Goal: Check status: Check status

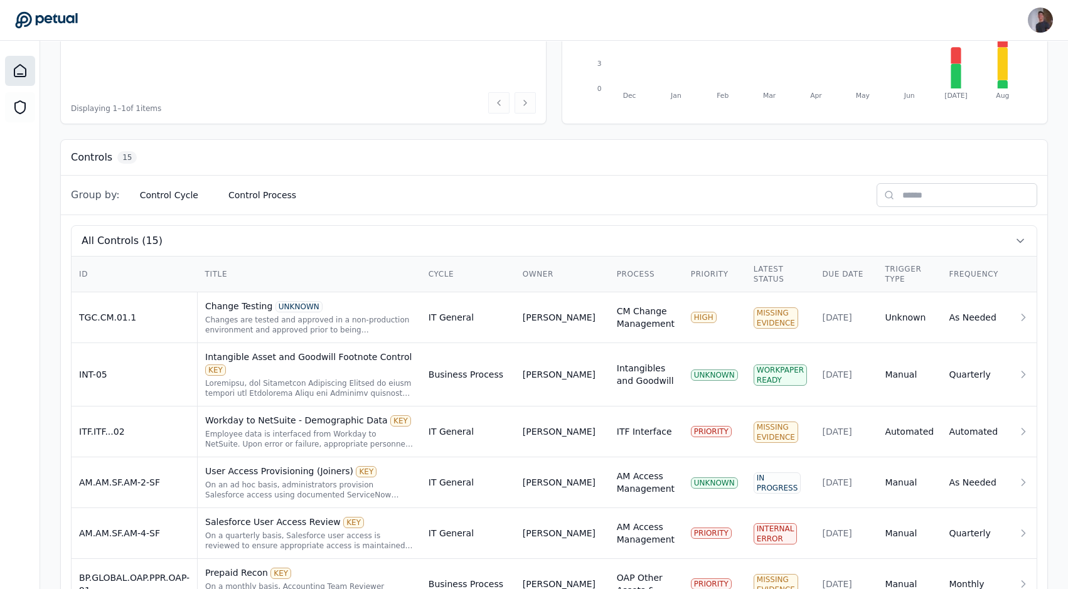
scroll to position [261, 0]
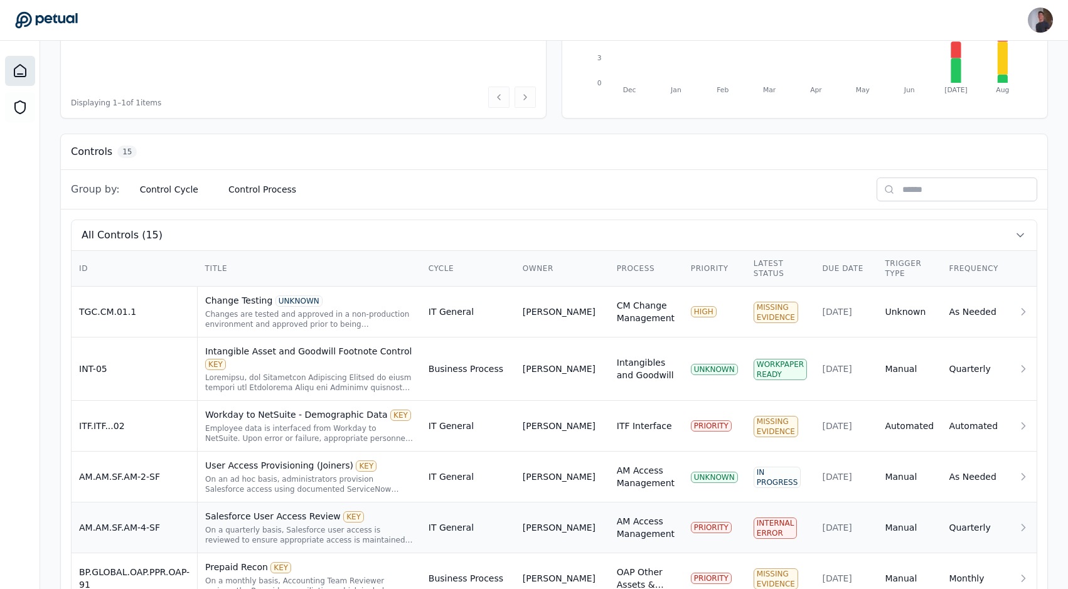
click at [282, 510] on div "Salesforce User Access Review KEY" at bounding box center [309, 516] width 208 height 13
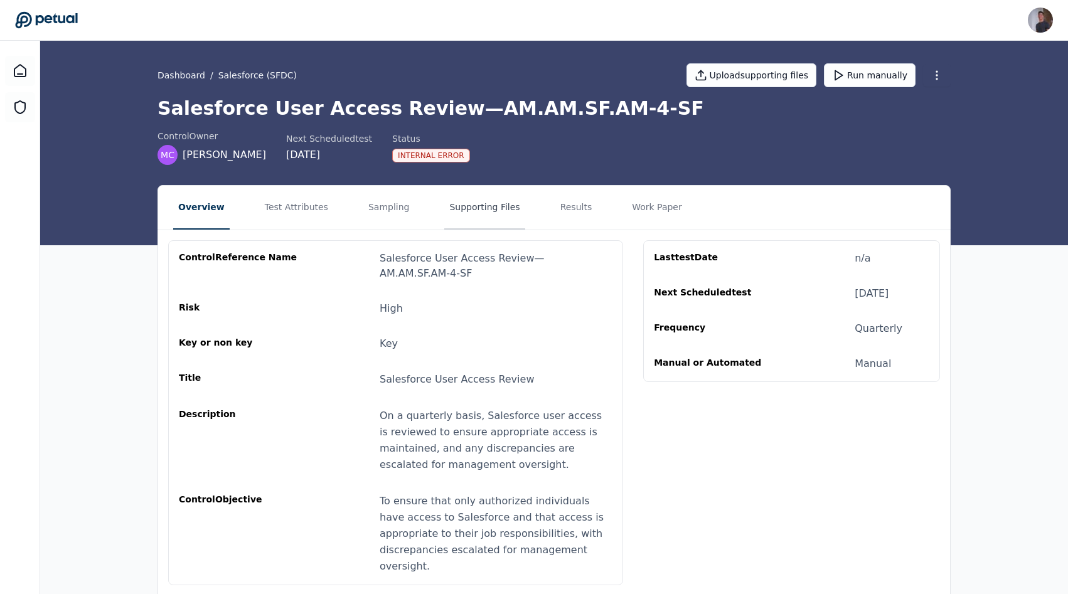
click at [468, 222] on button "Supporting Files" at bounding box center [484, 208] width 80 height 44
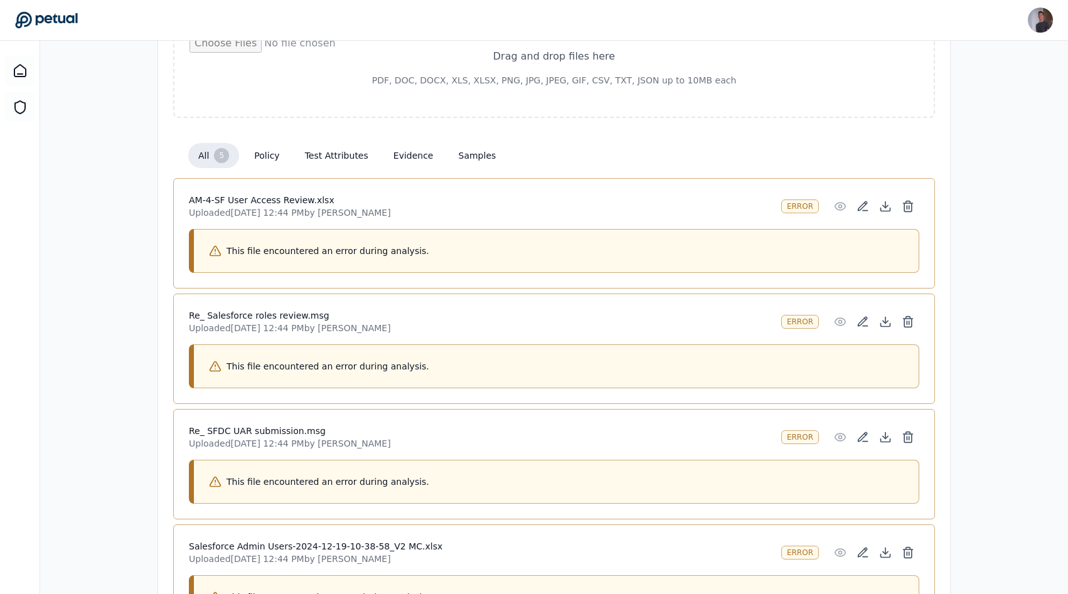
scroll to position [227, 0]
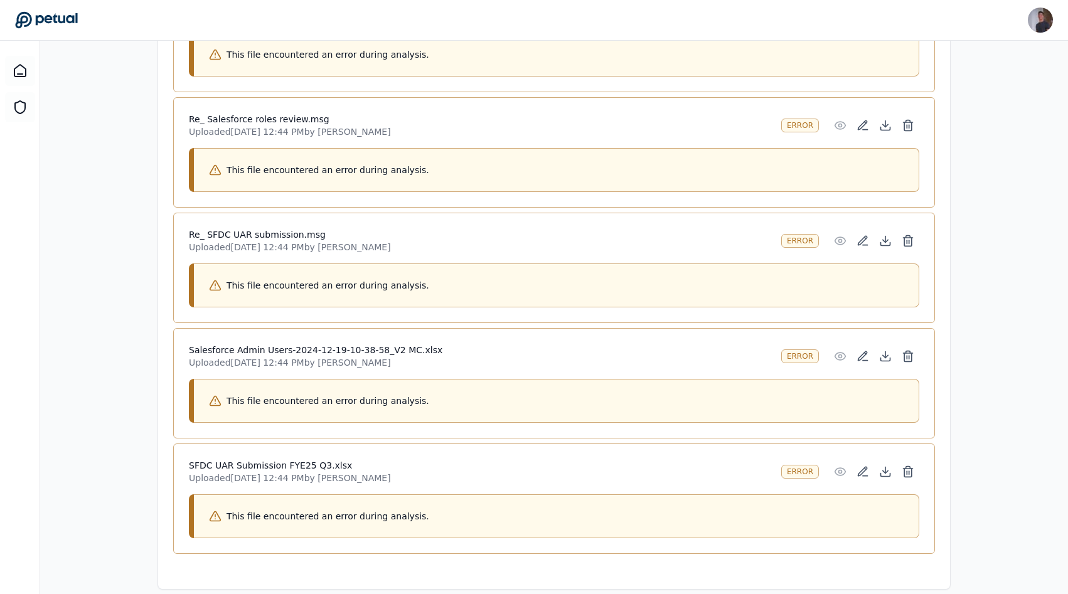
scroll to position [425, 0]
click at [785, 285] on div "This file encountered an error during analysis." at bounding box center [556, 285] width 725 height 44
click at [908, 244] on icon at bounding box center [908, 240] width 13 height 13
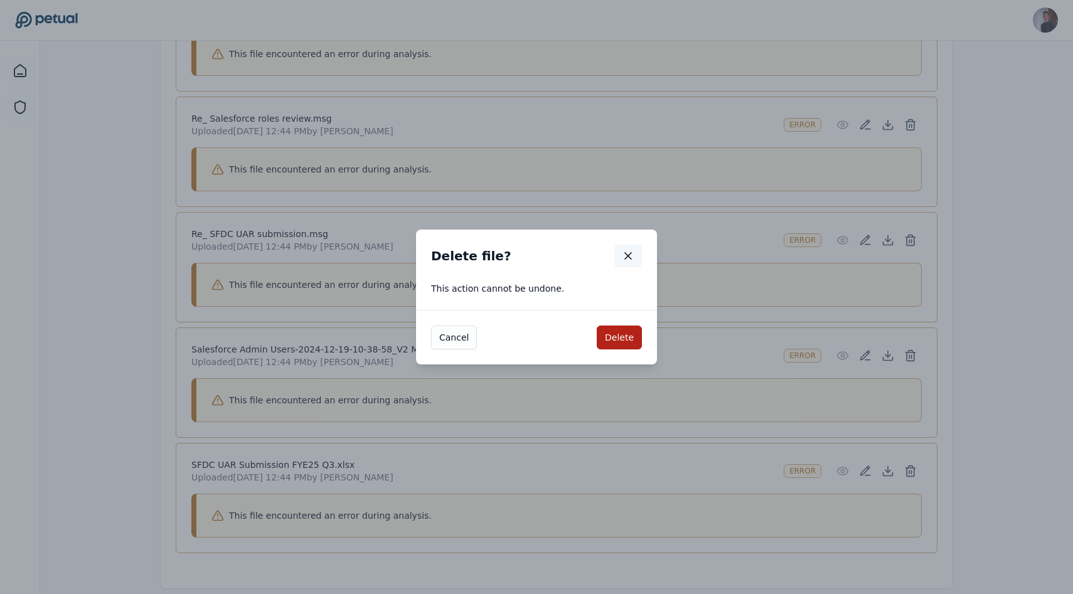
click at [634, 250] on icon "button" at bounding box center [628, 256] width 13 height 13
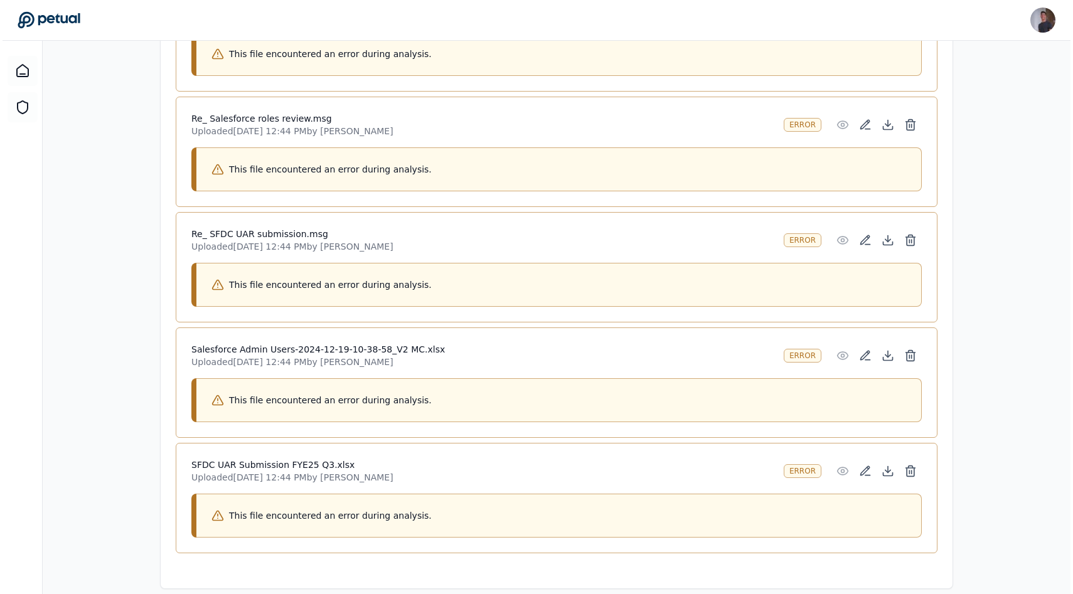
scroll to position [407, 0]
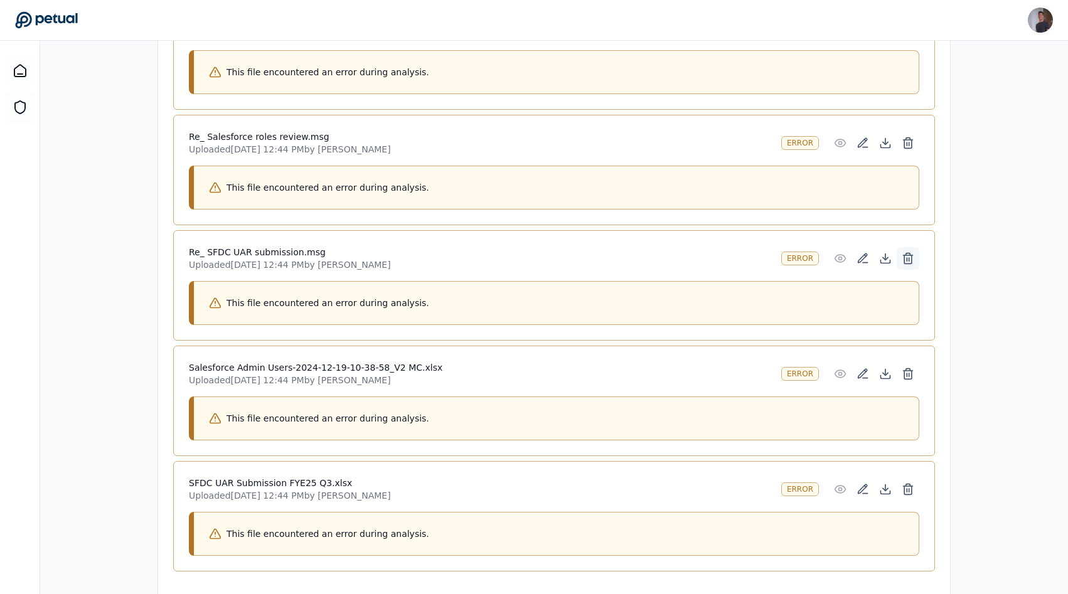
click at [902, 253] on icon at bounding box center [908, 258] width 13 height 13
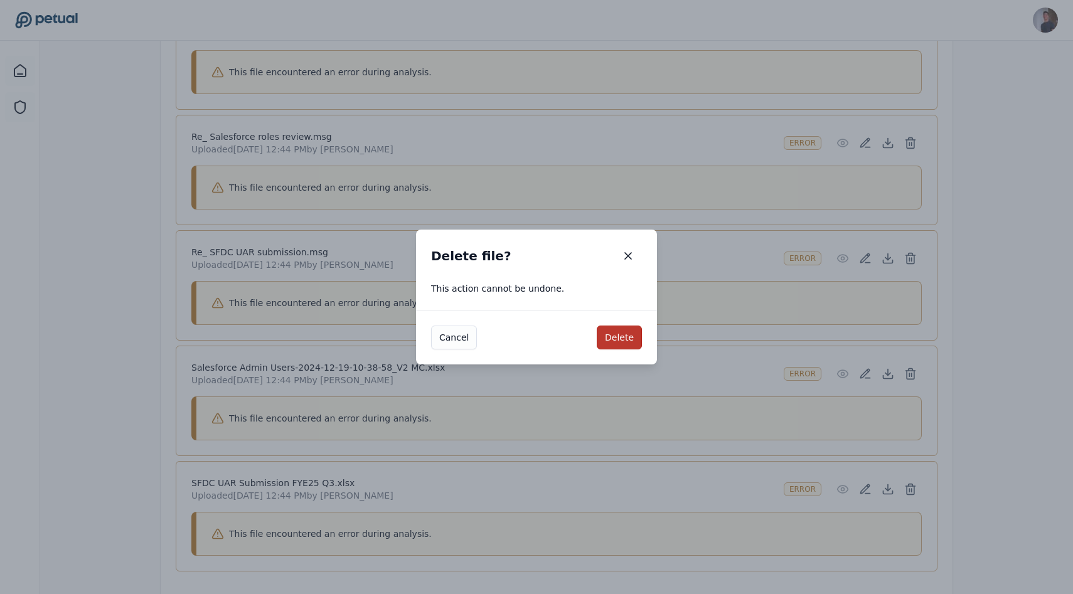
click at [627, 329] on button "Delete" at bounding box center [619, 338] width 45 height 24
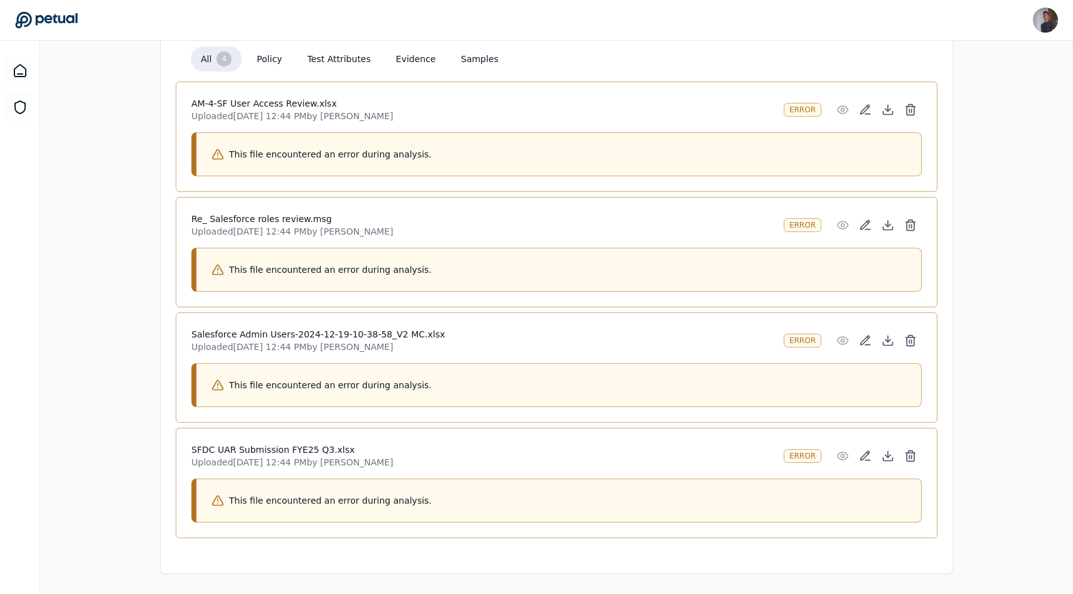
scroll to position [324, 0]
click at [906, 230] on icon at bounding box center [908, 226] width 8 height 8
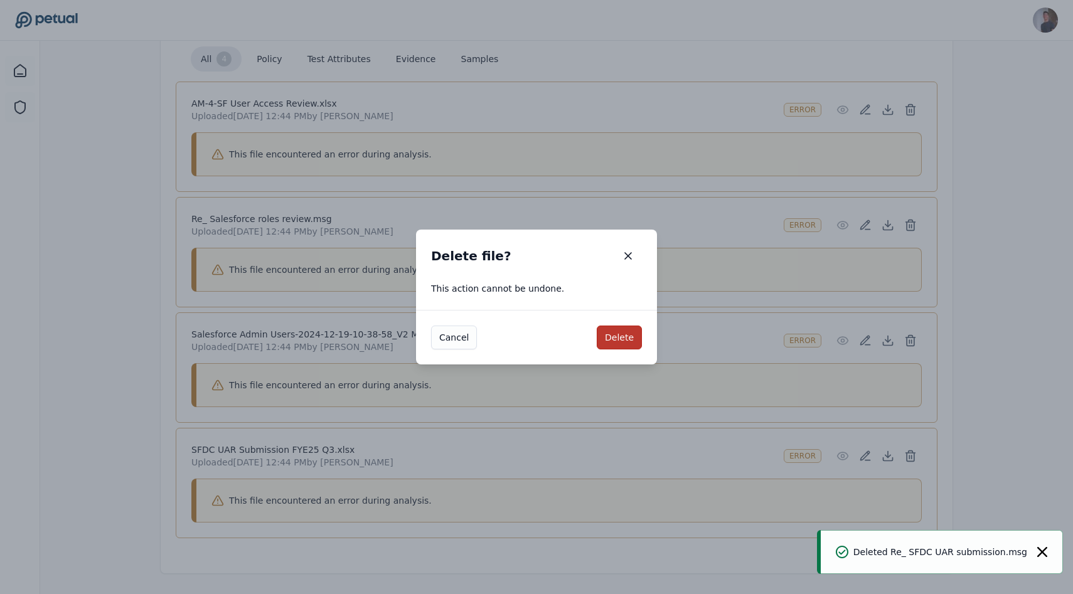
click at [634, 334] on button "Delete" at bounding box center [619, 338] width 45 height 24
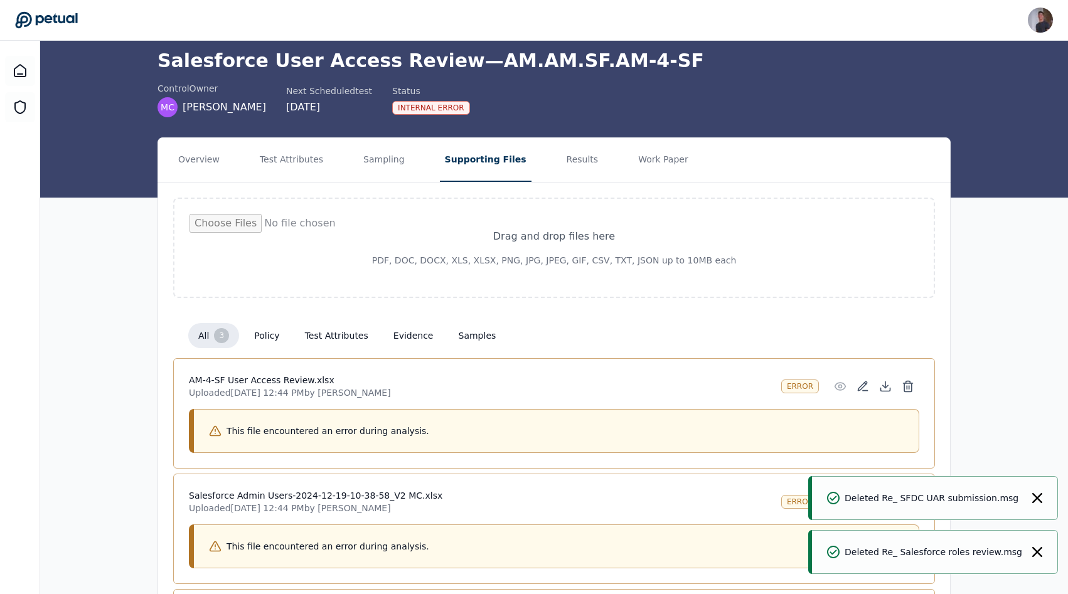
scroll to position [0, 0]
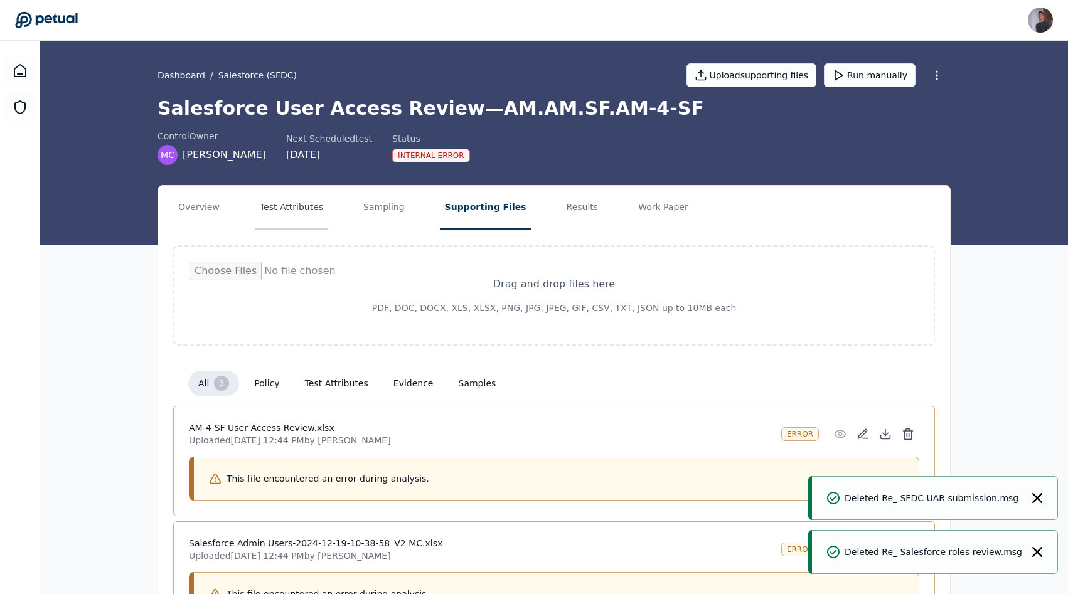
click at [301, 205] on button "Test Attributes" at bounding box center [291, 208] width 73 height 44
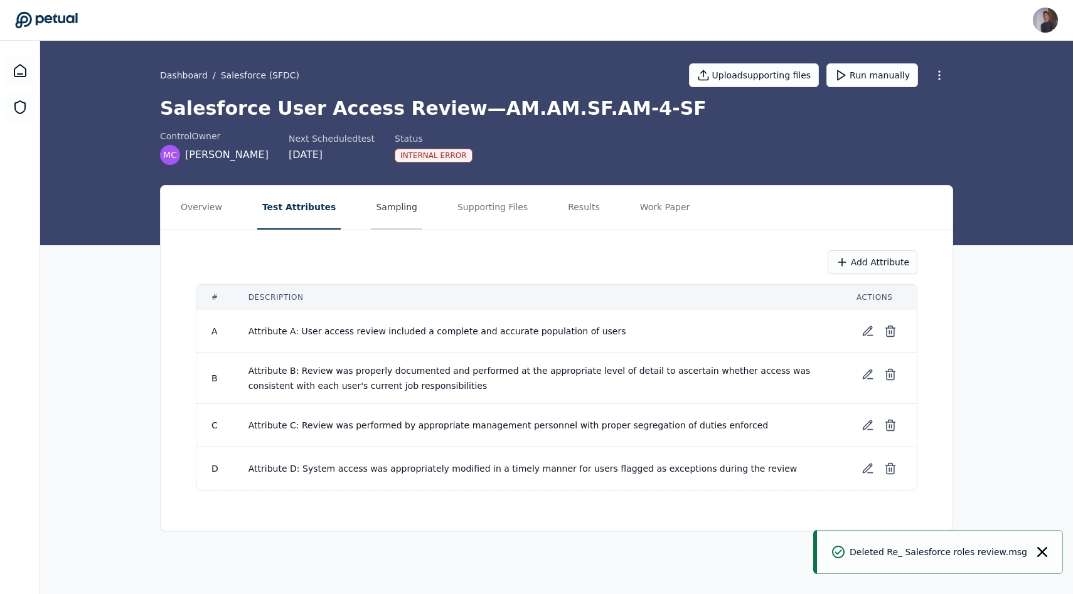
click at [371, 206] on button "Sampling" at bounding box center [396, 208] width 51 height 44
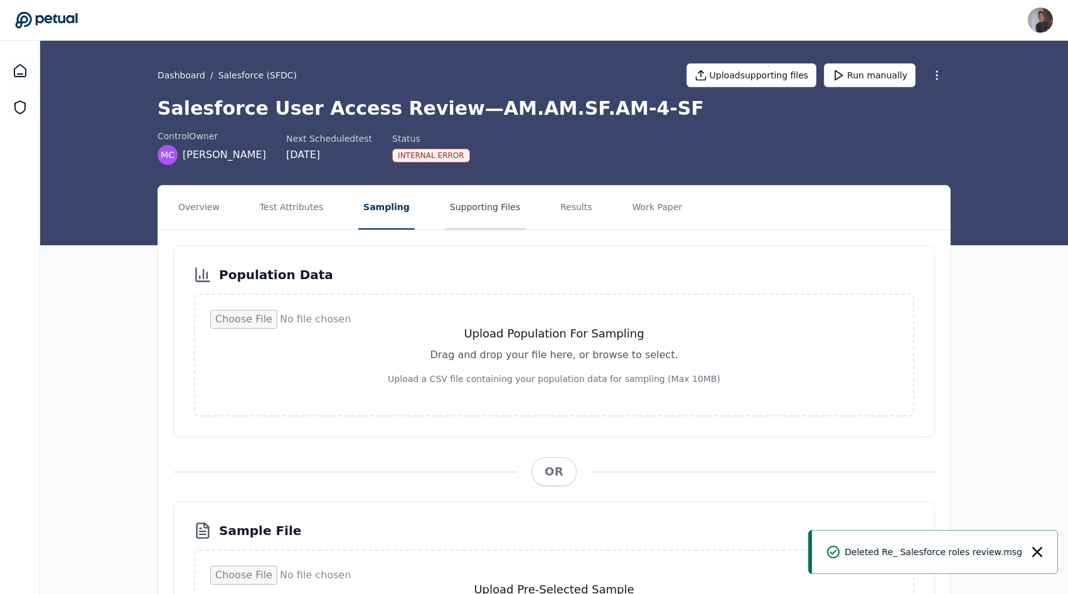
click at [446, 211] on button "Supporting Files" at bounding box center [485, 208] width 80 height 44
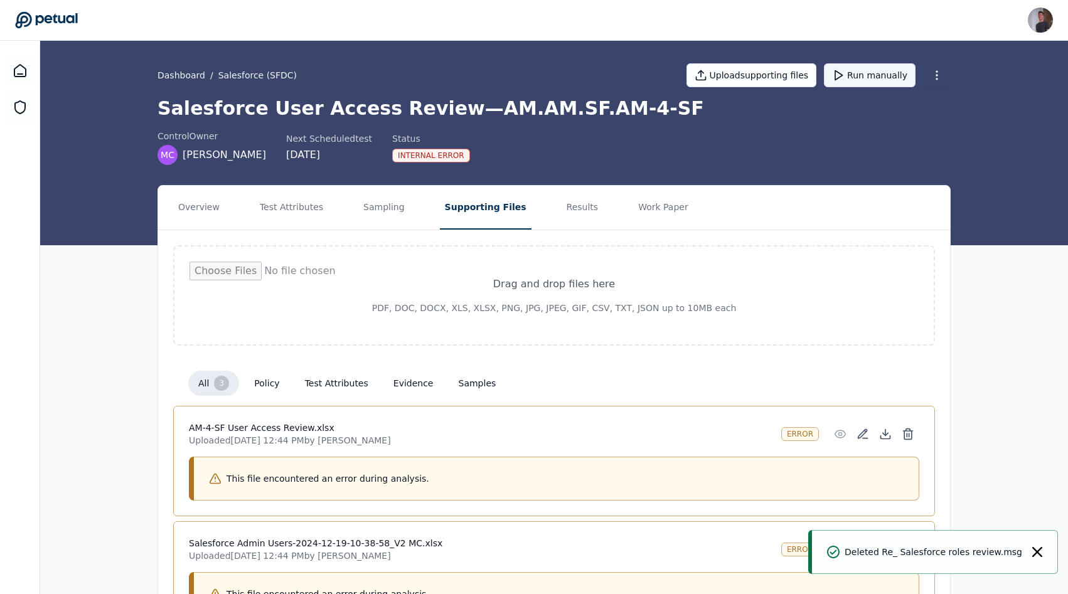
click at [903, 79] on button "Run manually" at bounding box center [870, 75] width 92 height 24
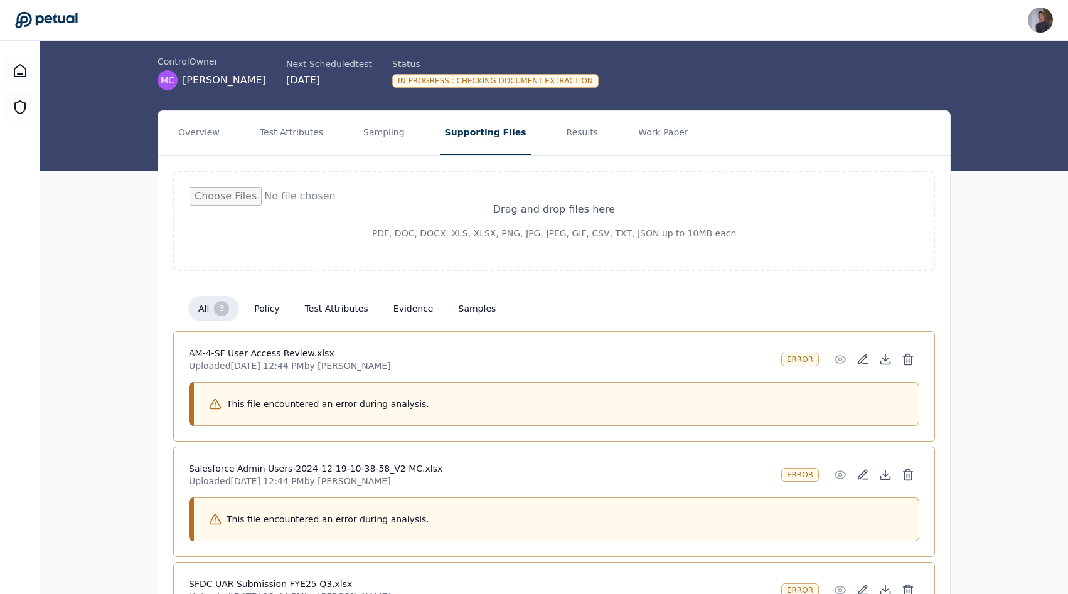
scroll to position [185, 0]
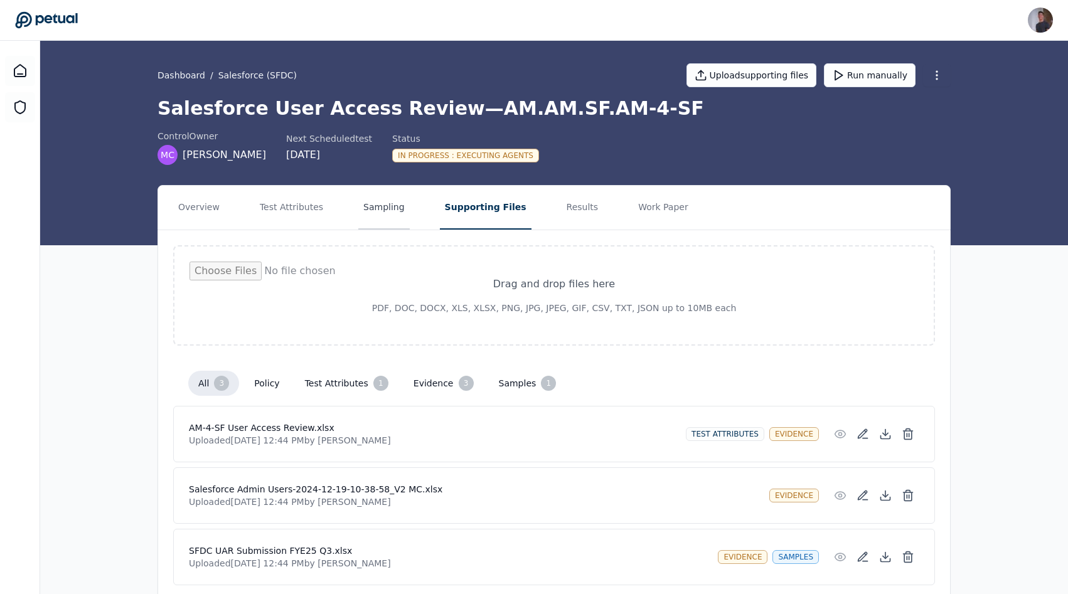
click at [392, 200] on button "Sampling" at bounding box center [383, 208] width 51 height 44
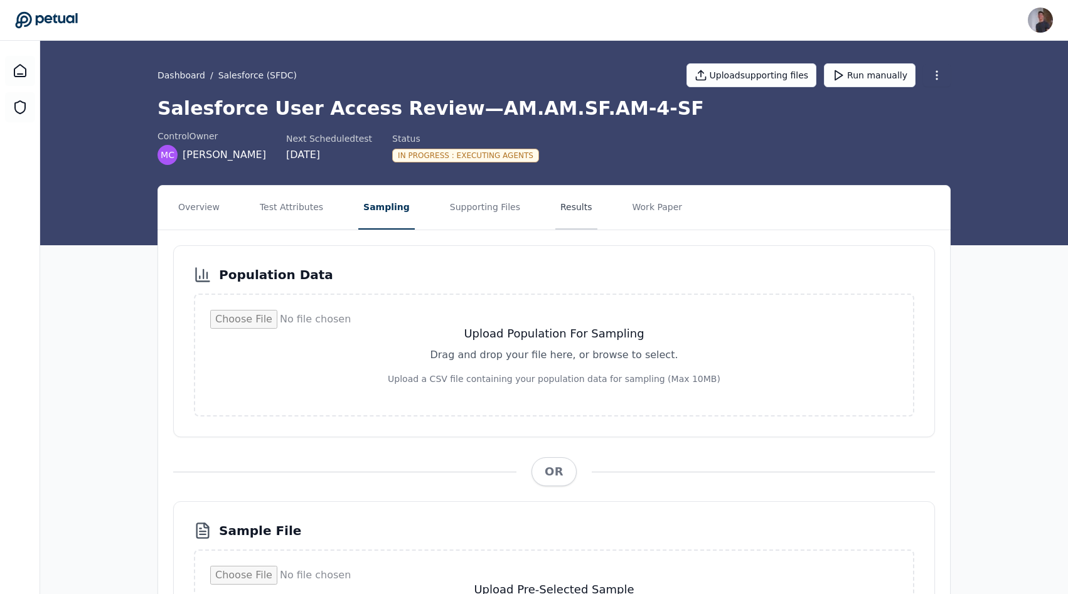
click at [555, 186] on button "Results" at bounding box center [576, 208] width 42 height 44
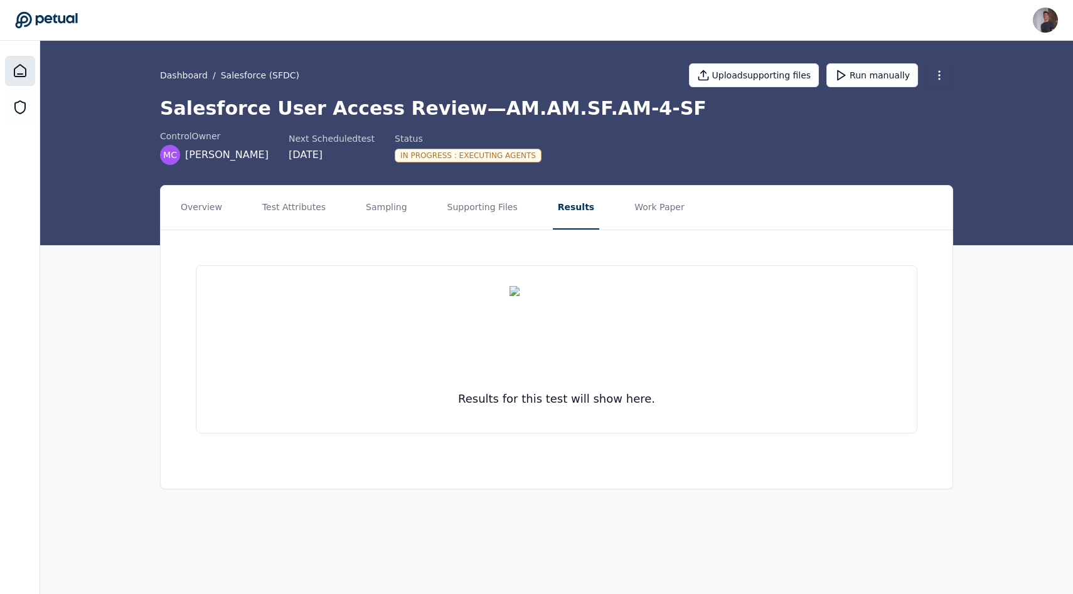
click at [8, 70] on div at bounding box center [20, 71] width 30 height 30
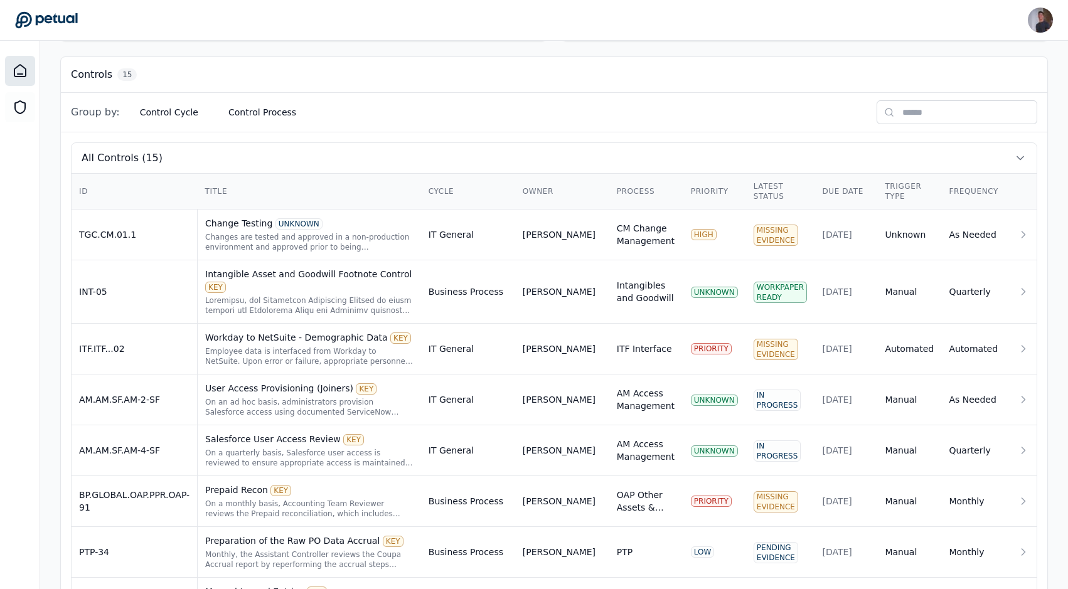
scroll to position [349, 0]
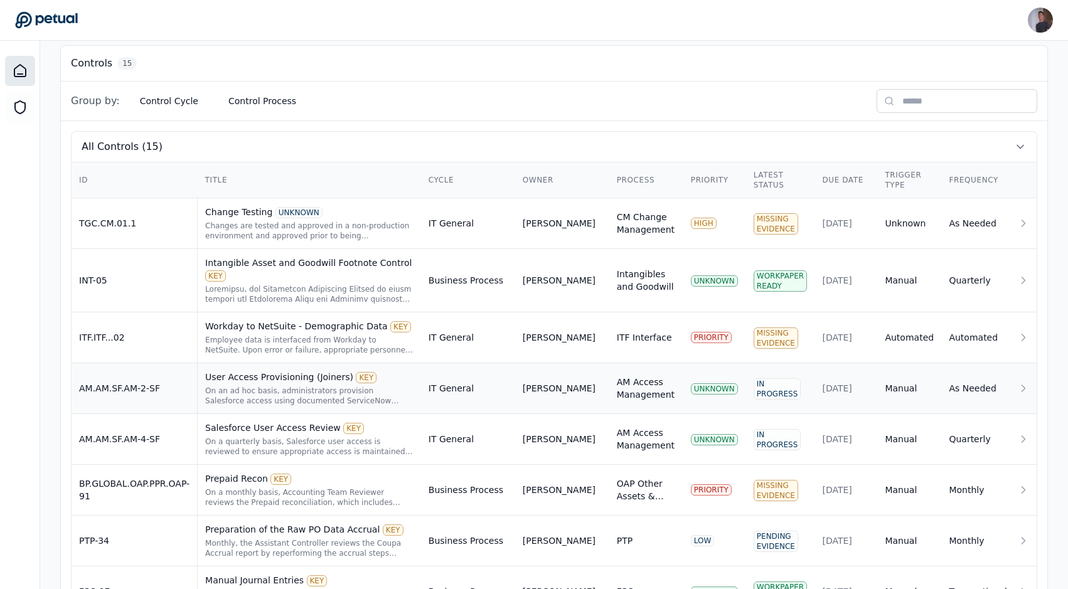
click at [175, 378] on td "AM.AM.SF.AM-2-SF" at bounding box center [135, 388] width 126 height 51
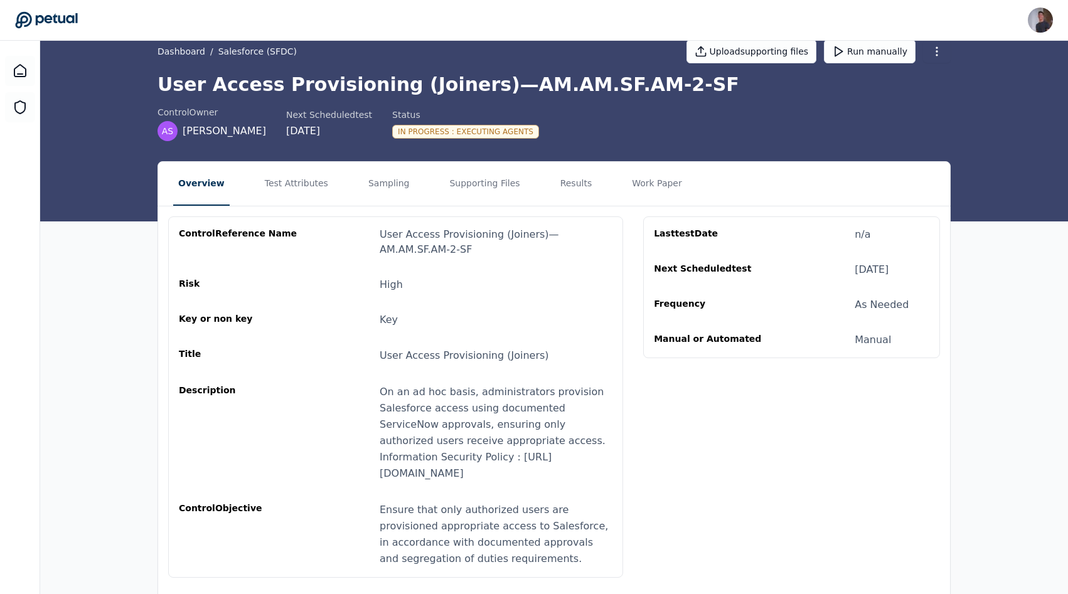
scroll to position [26, 0]
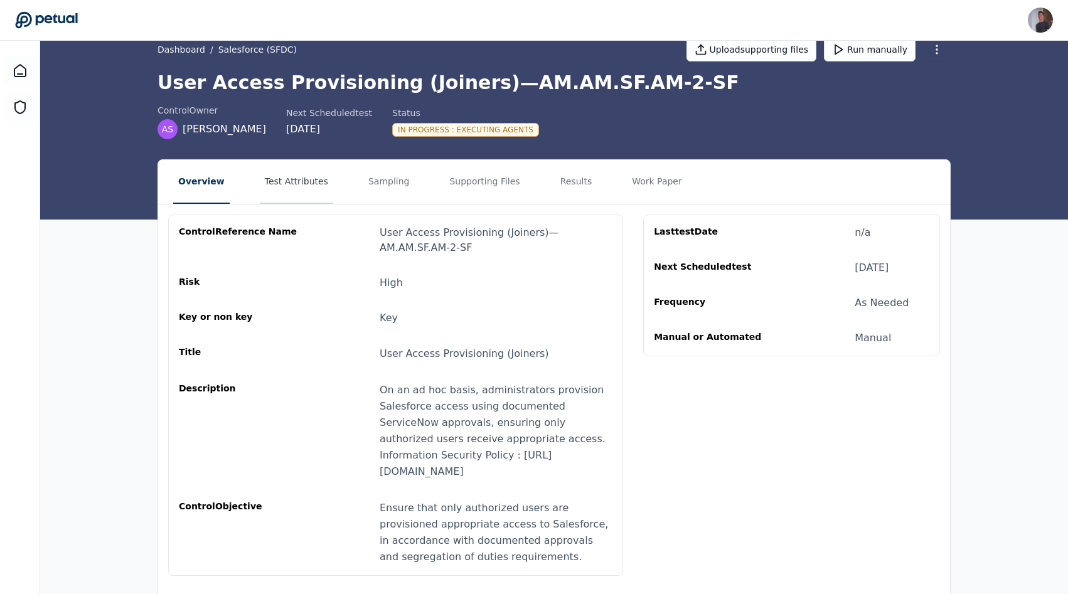
click at [296, 176] on button "Test Attributes" at bounding box center [296, 182] width 73 height 44
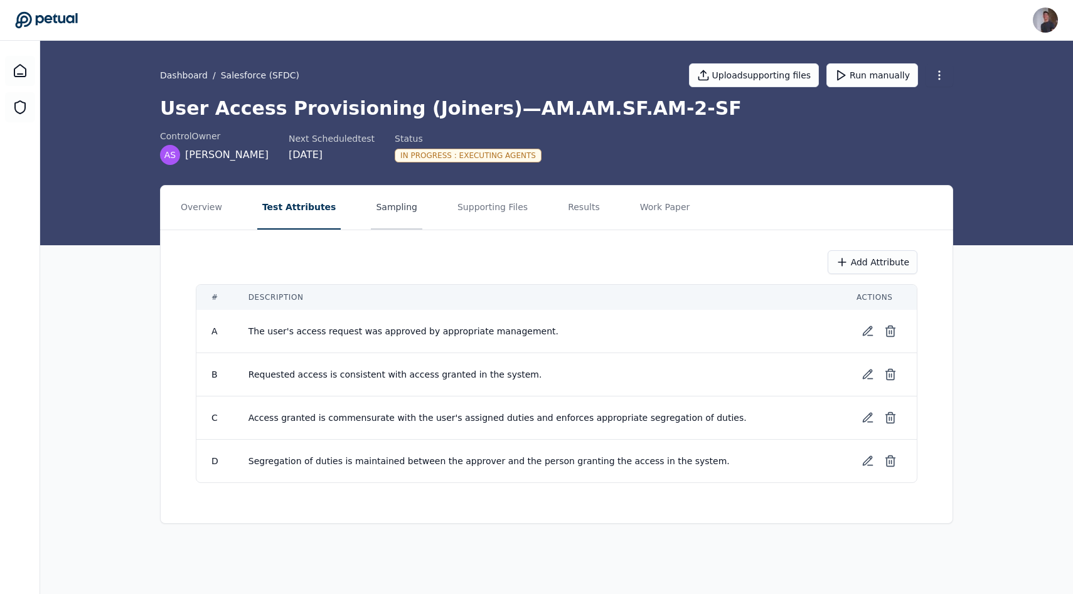
click at [371, 196] on button "Sampling" at bounding box center [396, 208] width 51 height 44
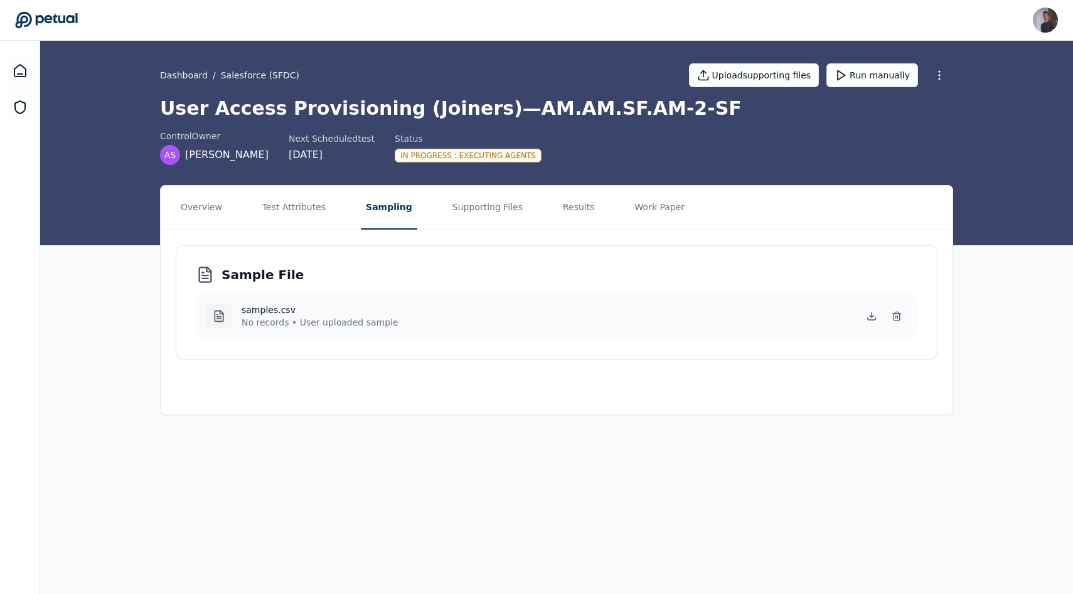
click at [274, 333] on div "samples.csv No records • User uploaded sample" at bounding box center [556, 316] width 720 height 45
click at [258, 312] on h4 "samples.csv" at bounding box center [320, 310] width 157 height 13
copy div "samples.csv No records • User uploaded sample"
